Goal: Task Accomplishment & Management: Complete application form

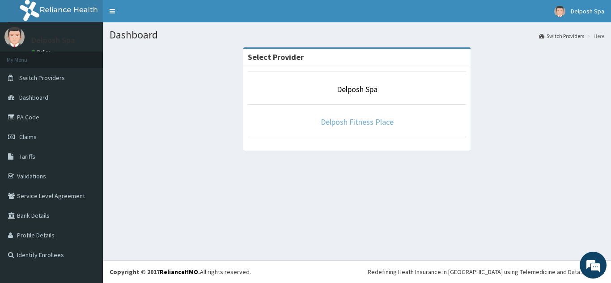
click at [372, 121] on link "Delposh Fitness Place" at bounding box center [357, 122] width 73 height 10
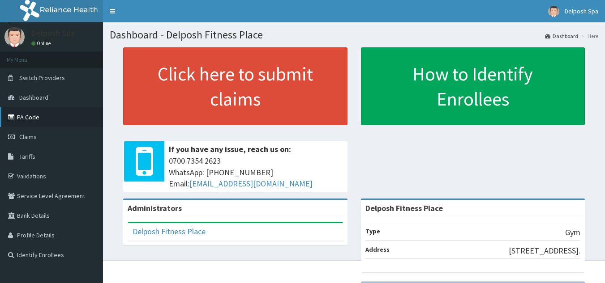
click at [30, 120] on link "PA Code" at bounding box center [51, 117] width 103 height 20
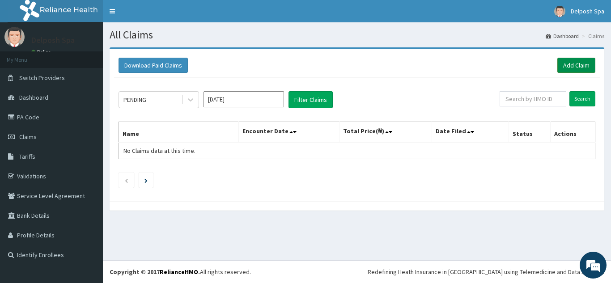
click at [571, 63] on link "Add Claim" at bounding box center [577, 65] width 38 height 15
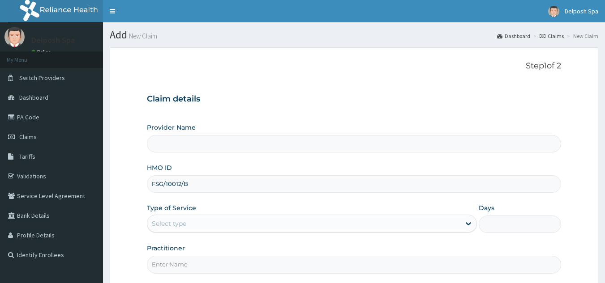
type input "FSG/10012/B"
click at [166, 270] on input "Practitioner" at bounding box center [354, 264] width 414 height 17
type input "CHINGY"
type input "Delposh Fitness Place"
type input "1"
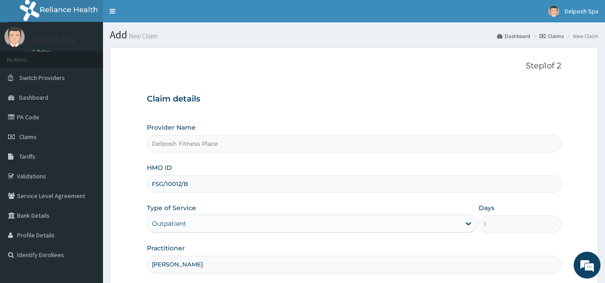
scroll to position [85, 0]
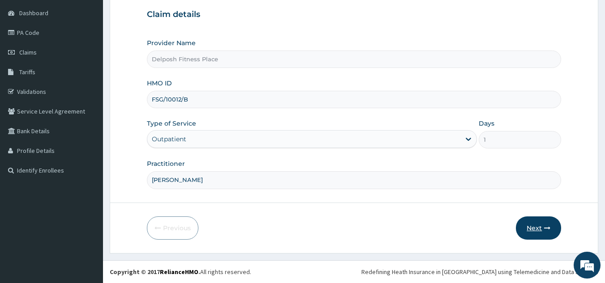
type input "CHINGY"
click at [533, 226] on button "Next" at bounding box center [538, 228] width 45 height 23
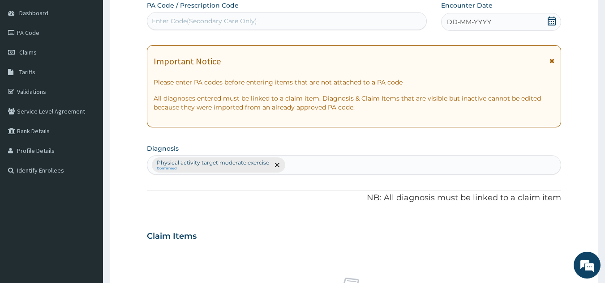
click at [205, 17] on div "Enter Code(Secondary Care Only)" at bounding box center [204, 21] width 105 height 9
paste input "PA/3F39F3"
type input "PA/3F39F3"
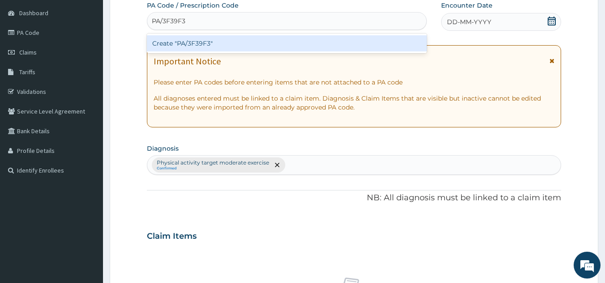
click at [200, 47] on div "Create "PA/3F39F3"" at bounding box center [287, 43] width 280 height 16
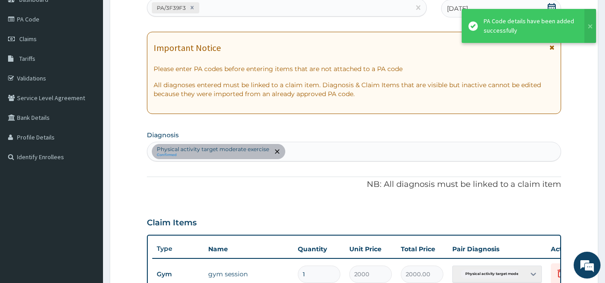
scroll to position [326, 0]
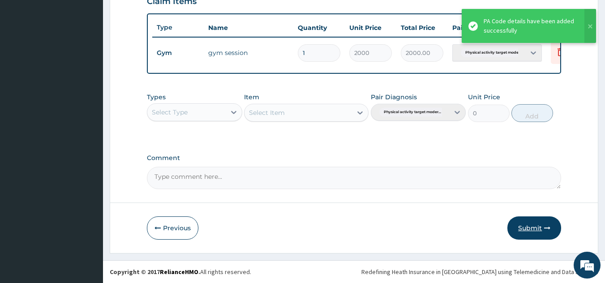
click at [531, 226] on button "Submit" at bounding box center [534, 228] width 54 height 23
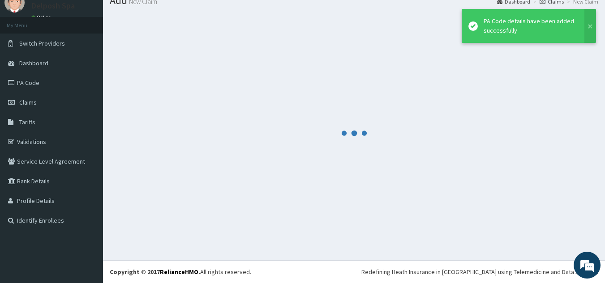
scroll to position [34, 0]
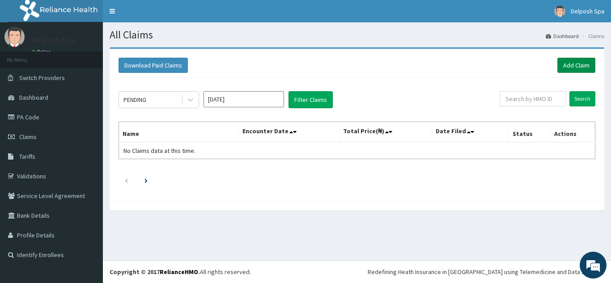
click at [569, 68] on link "Add Claim" at bounding box center [577, 65] width 38 height 15
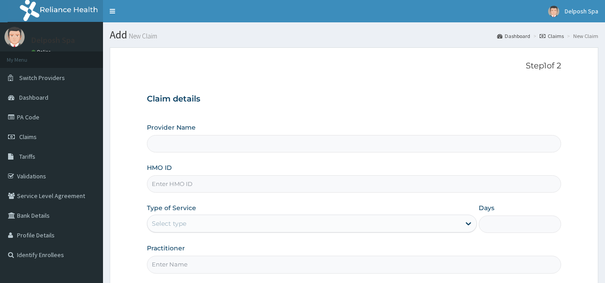
click at [197, 187] on input "HMO ID" at bounding box center [354, 183] width 414 height 17
paste input "LTI/10063/A"
type input "LTI/10063/A"
type input "Delposh Fitness Place"
type input "1"
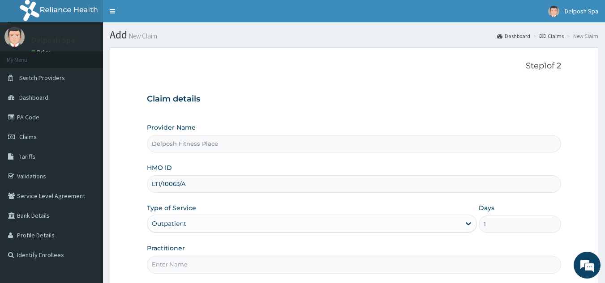
type input "LTI/10063/A"
click at [180, 268] on input "Practitioner" at bounding box center [354, 264] width 414 height 17
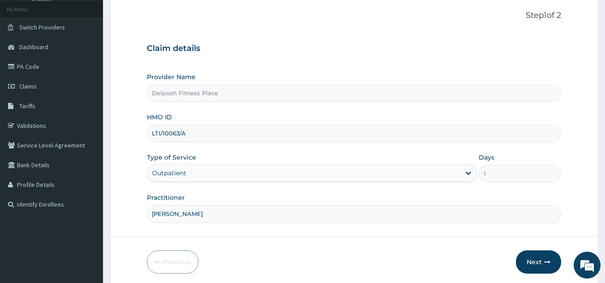
scroll to position [85, 0]
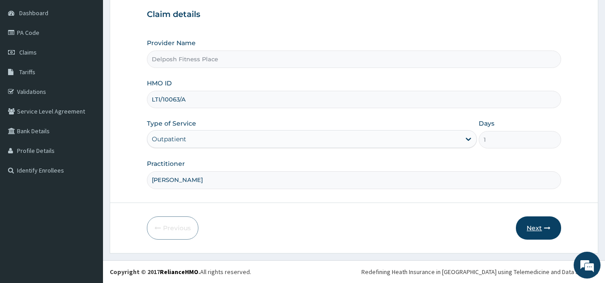
type input "[PERSON_NAME]"
click at [540, 227] on button "Next" at bounding box center [538, 228] width 45 height 23
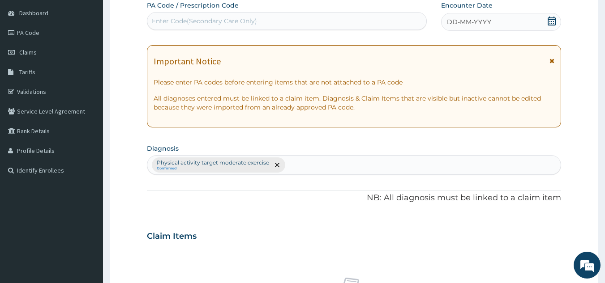
click at [258, 19] on div "Enter Code(Secondary Care Only)" at bounding box center [286, 21] width 279 height 14
paste input "PA/539751"
type input "PA/539751"
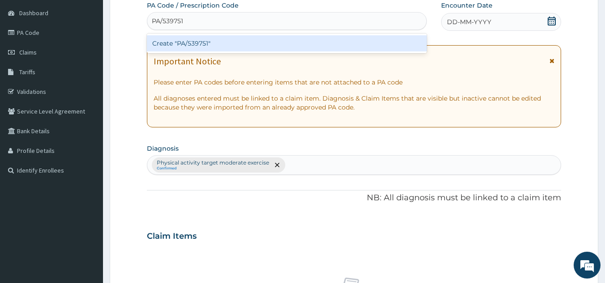
click at [245, 43] on div "Create "PA/539751"" at bounding box center [287, 43] width 280 height 16
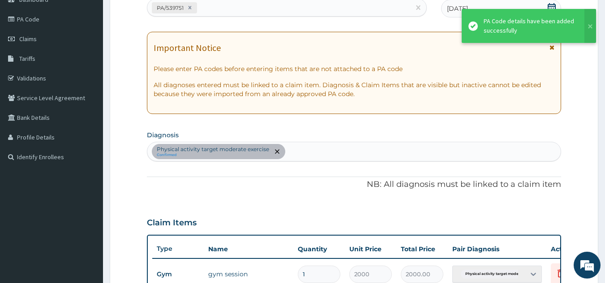
scroll to position [326, 0]
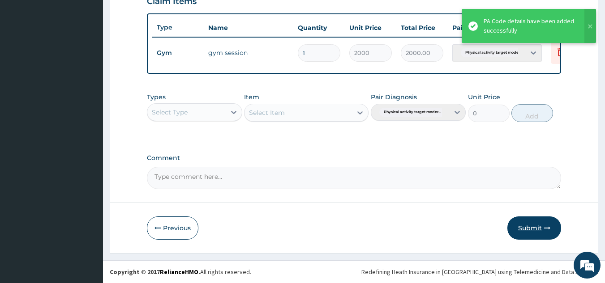
click at [532, 228] on button "Submit" at bounding box center [534, 228] width 54 height 23
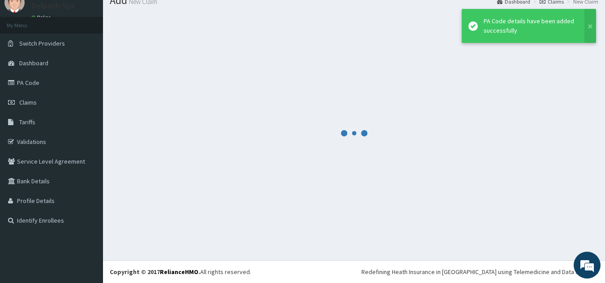
scroll to position [34, 0]
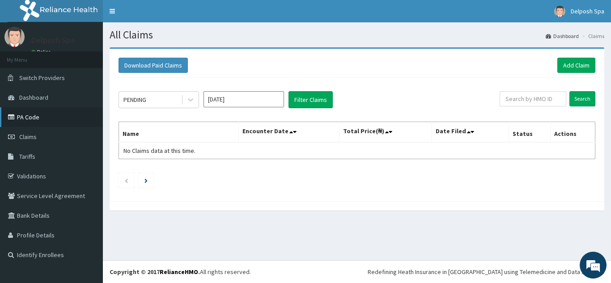
click at [29, 115] on link "PA Code" at bounding box center [51, 117] width 103 height 20
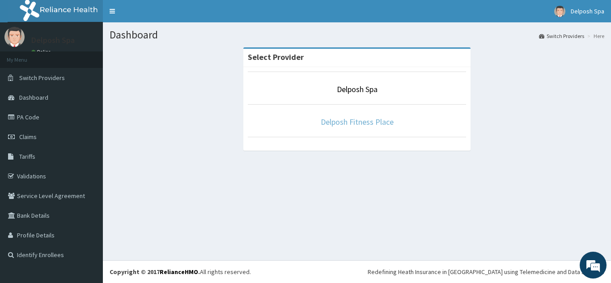
click at [362, 121] on link "Delposh Fitness Place" at bounding box center [357, 122] width 73 height 10
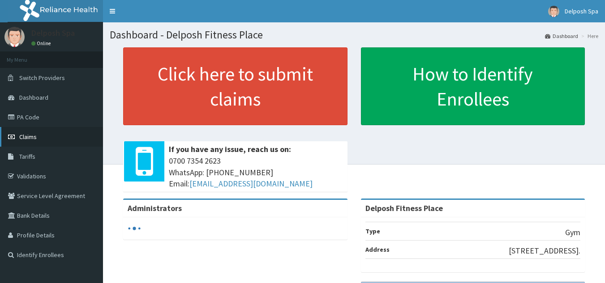
click at [33, 135] on span "Claims" at bounding box center [27, 137] width 17 height 8
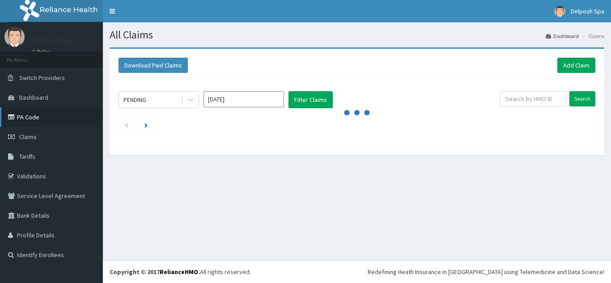
click at [22, 118] on link "PA Code" at bounding box center [51, 117] width 103 height 20
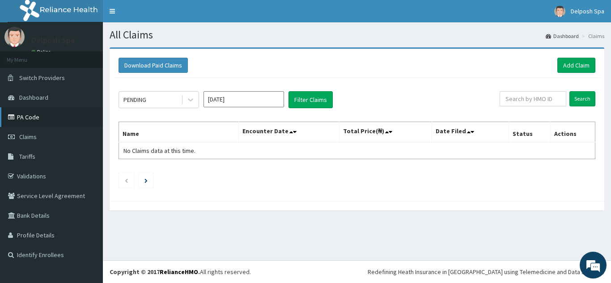
click at [22, 118] on link "PA Code" at bounding box center [51, 117] width 103 height 20
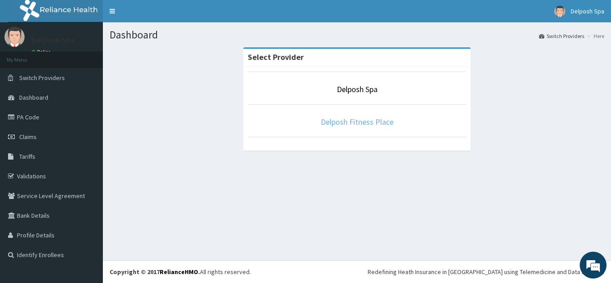
click at [364, 123] on link "Delposh Fitness Place" at bounding box center [357, 122] width 73 height 10
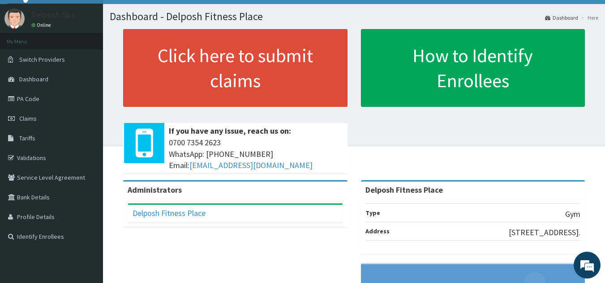
scroll to position [18, 0]
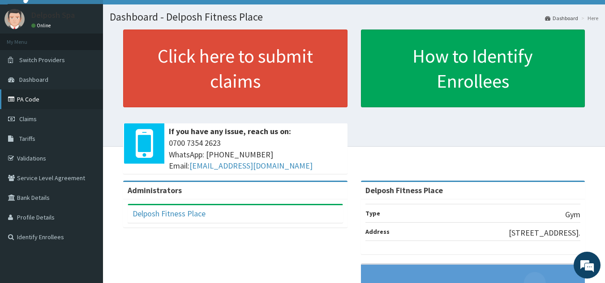
click at [19, 98] on link "PA Code" at bounding box center [51, 99] width 103 height 20
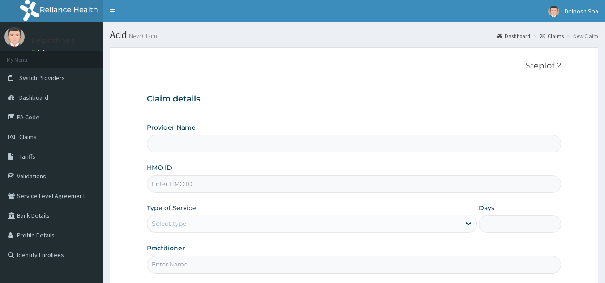
click at [189, 193] on div "Provider Name HMO ID Type of Service Select type Days Practitioner" at bounding box center [354, 198] width 414 height 150
click at [195, 186] on input "HMO ID" at bounding box center [354, 183] width 414 height 17
paste input "FSG/10012/E"
type input "Delposh Fitness Place"
type input "FSG/10012/E"
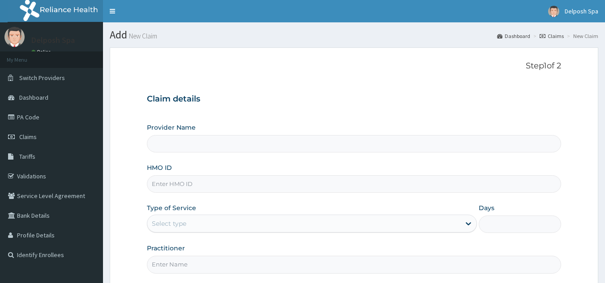
type input "1"
type input "FSG/10012/E"
click at [179, 264] on input "Practitioner" at bounding box center [354, 264] width 414 height 17
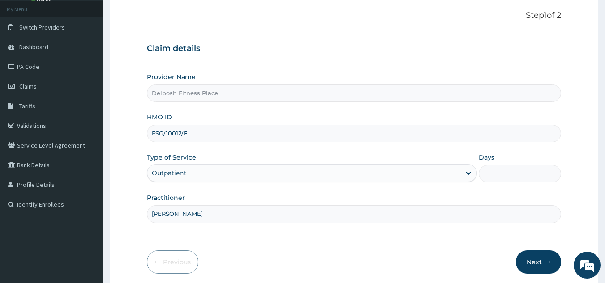
scroll to position [85, 0]
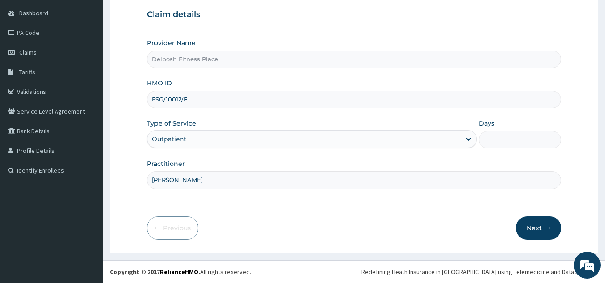
type input "CHINGY"
click at [540, 224] on button "Next" at bounding box center [538, 228] width 45 height 23
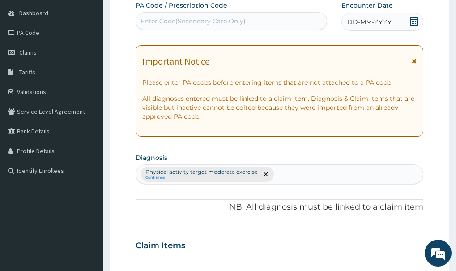
click at [167, 25] on div "Enter Code(Secondary Care Only)" at bounding box center [193, 21] width 105 height 9
paste input "PA/550E2D"
type input "PA/550E2D"
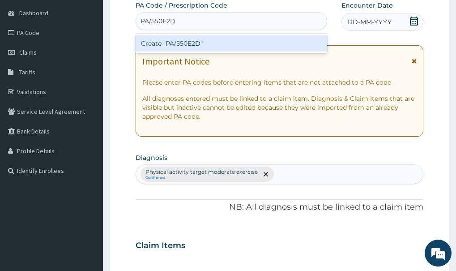
click at [177, 44] on div "Create "PA/550E2D"" at bounding box center [232, 43] width 192 height 16
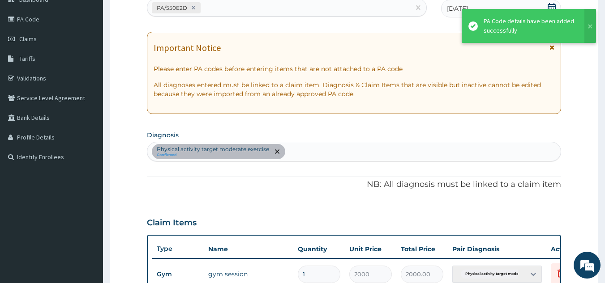
scroll to position [326, 0]
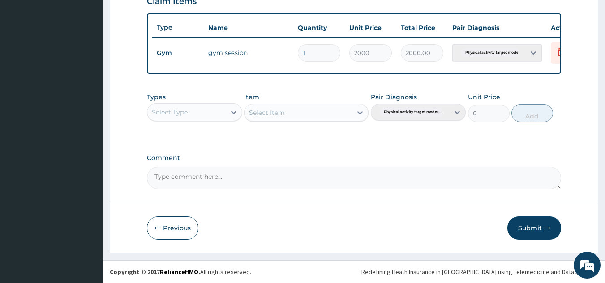
click at [528, 227] on button "Submit" at bounding box center [534, 228] width 54 height 23
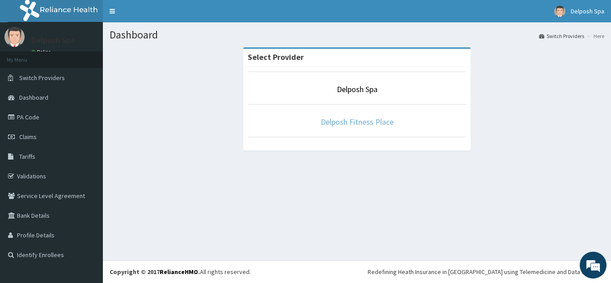
click at [354, 120] on link "Delposh Fitness Place" at bounding box center [357, 122] width 73 height 10
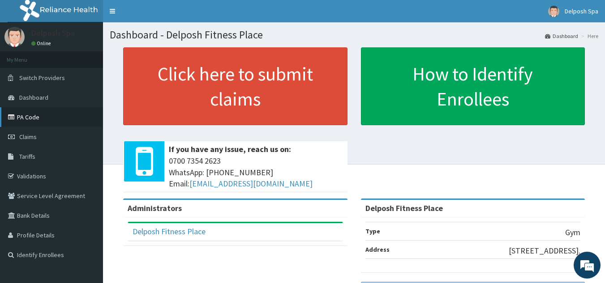
click at [32, 117] on link "PA Code" at bounding box center [51, 117] width 103 height 20
